Goal: Find specific page/section: Find specific page/section

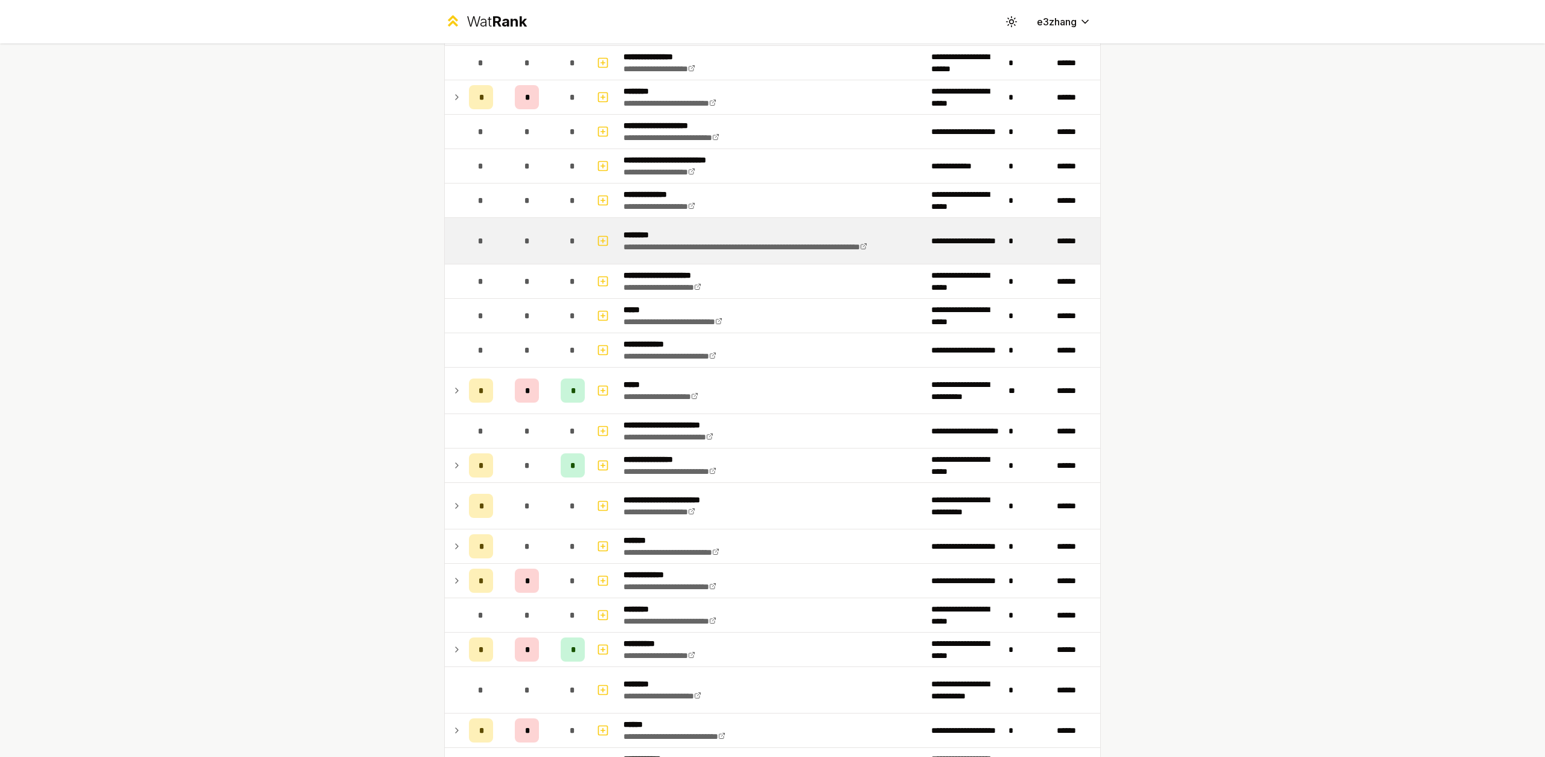
scroll to position [129, 0]
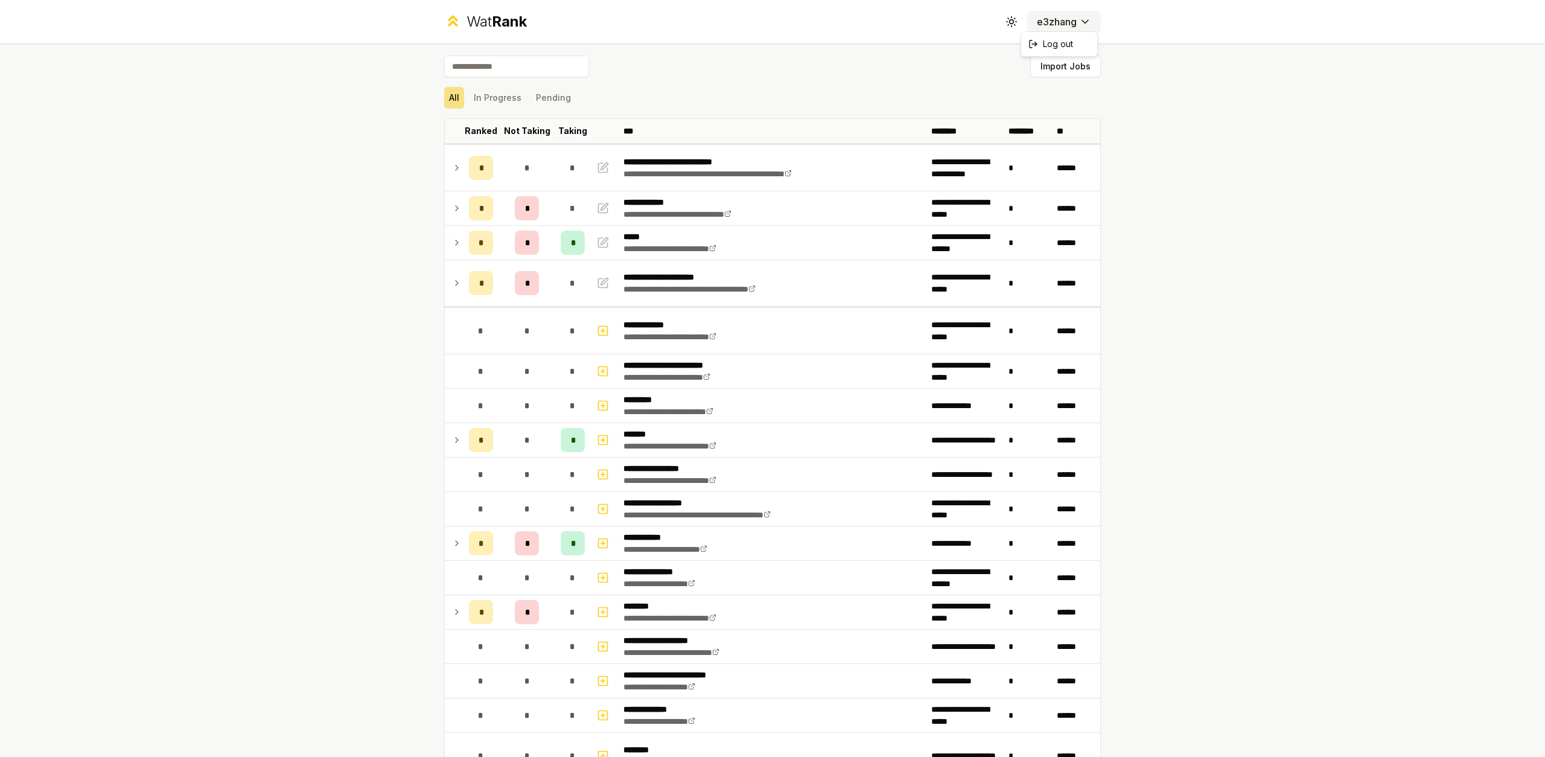
click at [1047, 27] on html "**********" at bounding box center [772, 378] width 1545 height 757
